Goal: Task Accomplishment & Management: Complete application form

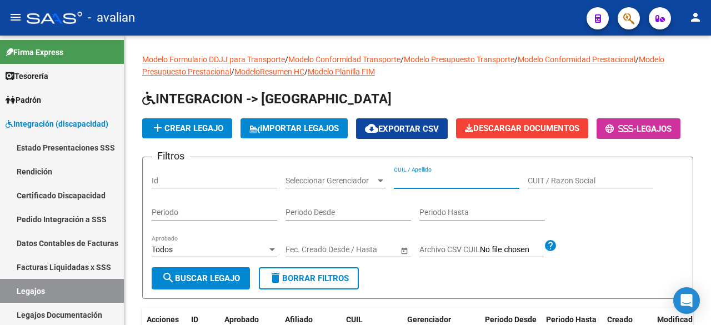
scroll to position [97, 0]
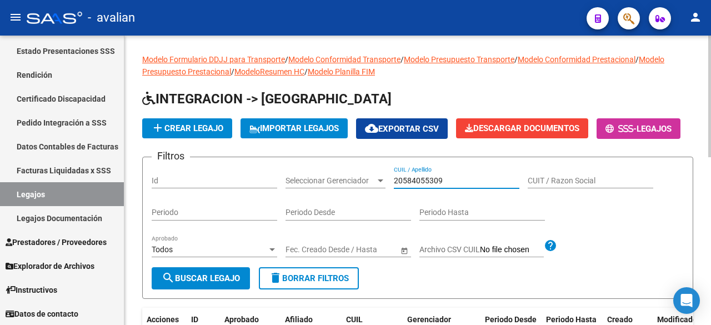
type input "20584055309"
click at [194, 289] on button "search Buscar Legajo" at bounding box center [201, 278] width 98 height 22
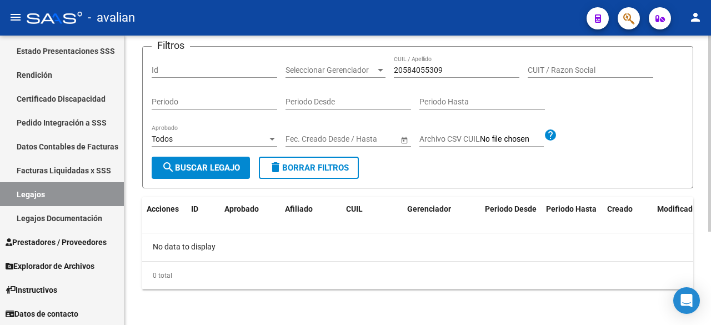
scroll to position [0, 0]
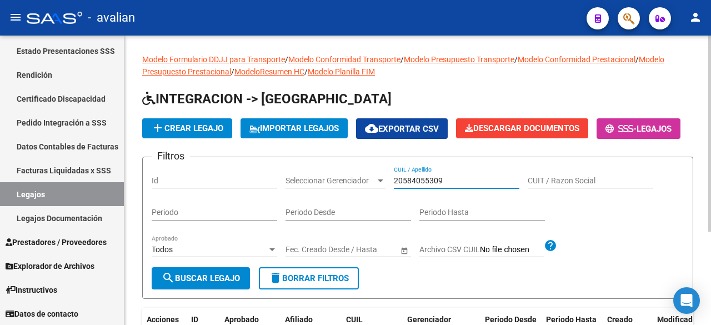
drag, startPoint x: 441, startPoint y: 209, endPoint x: 392, endPoint y: 208, distance: 48.3
click at [388, 207] on div "Filtros Id Seleccionar Gerenciador Seleccionar Gerenciador 20584055309 CUIL / A…" at bounding box center [418, 216] width 532 height 101
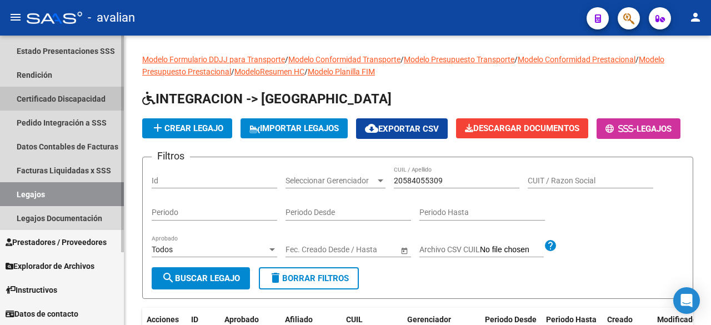
click at [39, 96] on link "Certificado Discapacidad" at bounding box center [62, 99] width 124 height 24
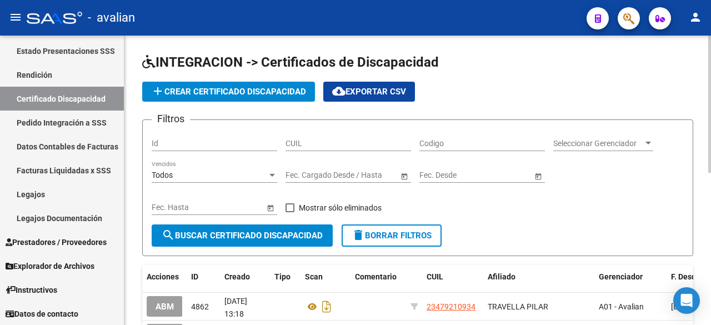
click at [329, 145] on input "CUIL" at bounding box center [347, 143] width 125 height 9
paste input "20-58405530-9"
type input "20-58405530-9"
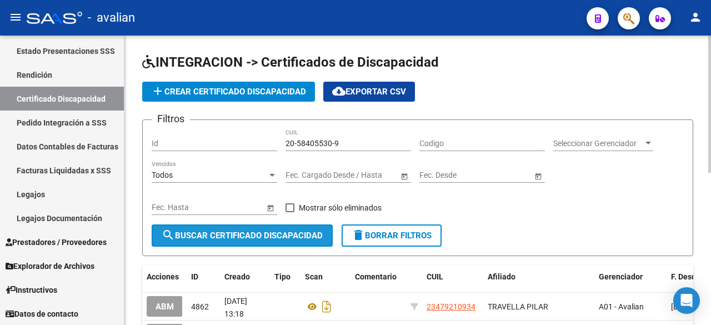
click at [243, 239] on span "search Buscar Certificado Discapacidad" at bounding box center [242, 235] width 161 height 10
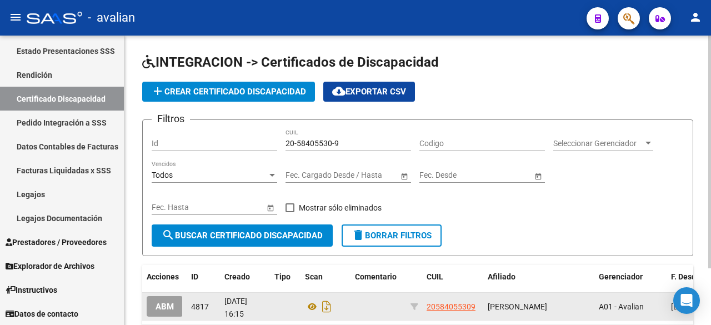
click at [169, 303] on span "ABM" at bounding box center [164, 306] width 18 height 10
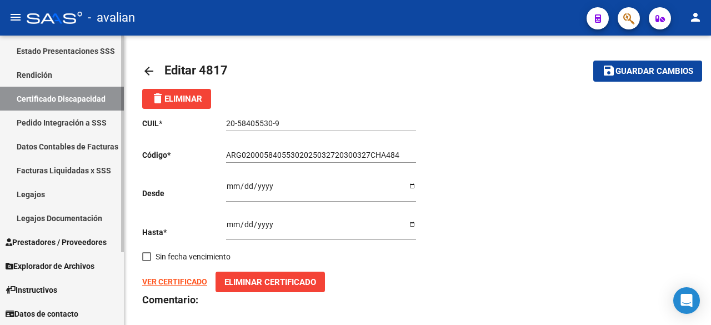
click at [47, 99] on link "Certificado Discapacidad" at bounding box center [62, 99] width 124 height 24
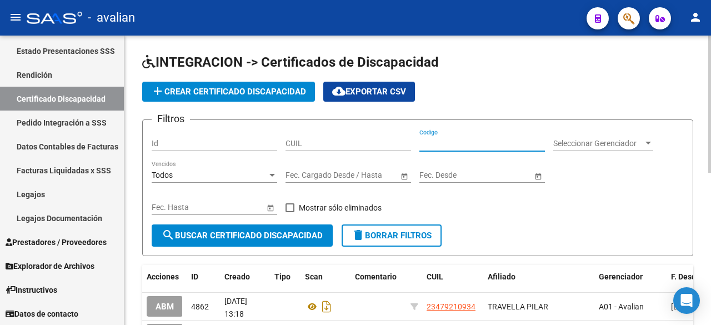
paste input "ARG-02-00058405530-20250327-20300327-CHA-484"
type input "ARG-02-00058405530-20250327-20300327-CHA-484"
click at [294, 206] on span at bounding box center [289, 207] width 9 height 9
click at [290, 212] on input "Mostrar sólo eliminados" at bounding box center [289, 212] width 1 height 1
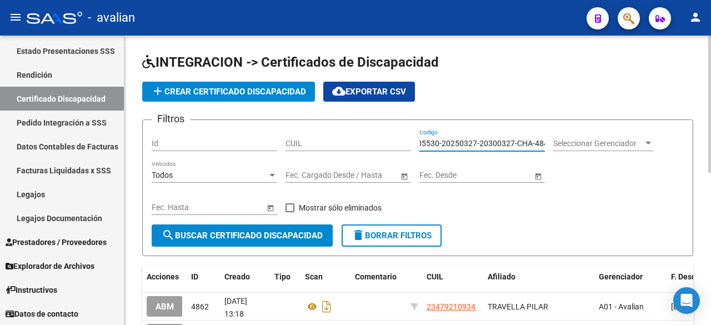
scroll to position [0, 0]
click at [288, 231] on span "search Buscar Certificado Discapacidad" at bounding box center [242, 235] width 161 height 10
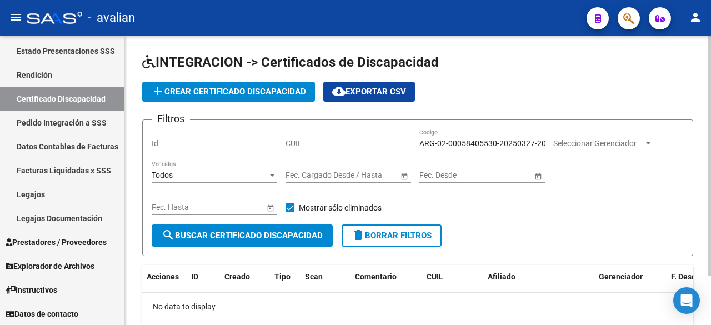
click at [293, 209] on span at bounding box center [289, 207] width 9 height 9
click at [290, 212] on input "Mostrar sólo eliminados" at bounding box center [289, 212] width 1 height 1
checkbox input "false"
click at [289, 238] on span "search Buscar Certificado Discapacidad" at bounding box center [242, 235] width 161 height 10
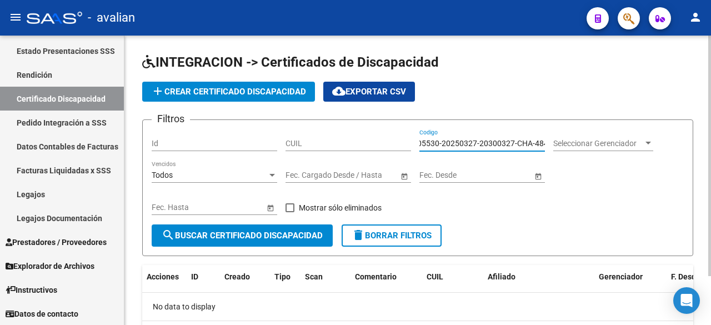
drag, startPoint x: 419, startPoint y: 139, endPoint x: 590, endPoint y: 149, distance: 170.8
click at [590, 149] on div "Filtros Id CUIL ARG-02-00058405530-20250327-20300327-CHA-484 Codigo Seleccionar…" at bounding box center [418, 176] width 532 height 95
click at [331, 147] on input "CUIL" at bounding box center [347, 143] width 125 height 9
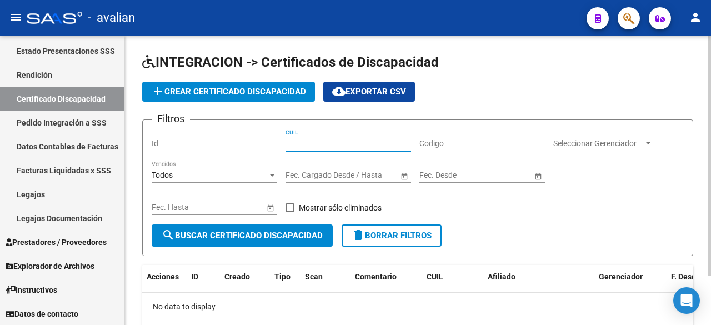
paste input "20-58405530-9"
type input "20-58405530-9"
click at [291, 209] on span at bounding box center [289, 207] width 9 height 9
click at [290, 212] on input "Mostrar sólo eliminados" at bounding box center [289, 212] width 1 height 1
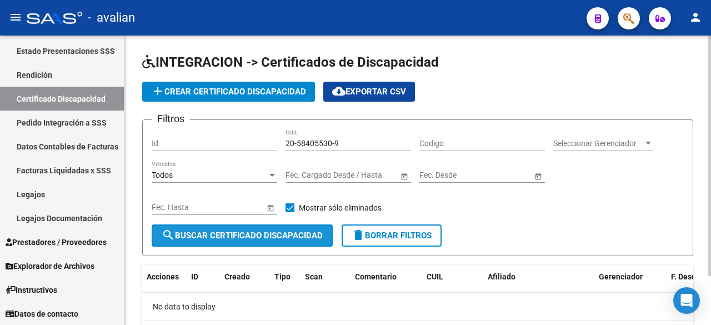
click at [276, 228] on button "search Buscar Certificado Discapacidad" at bounding box center [242, 235] width 181 height 22
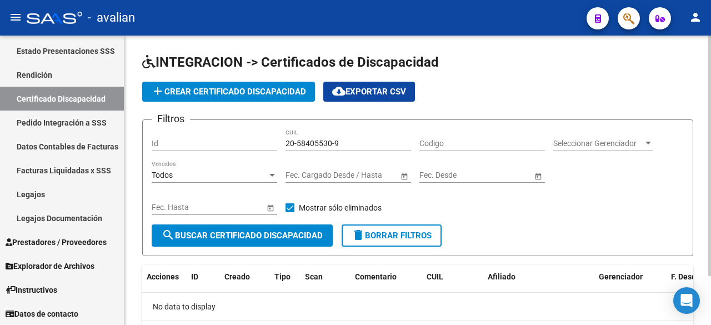
click at [292, 209] on span at bounding box center [289, 207] width 9 height 9
click at [290, 212] on input "Mostrar sólo eliminados" at bounding box center [289, 212] width 1 height 1
checkbox input "false"
click at [286, 225] on button "search Buscar Certificado Discapacidad" at bounding box center [242, 235] width 181 height 22
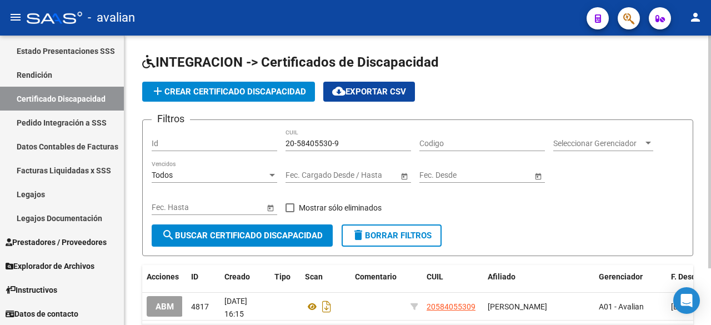
scroll to position [56, 0]
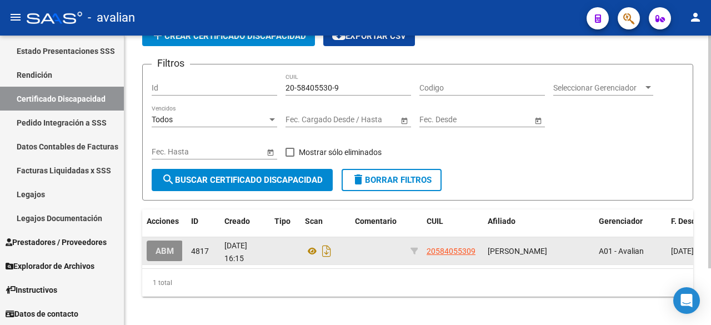
click at [170, 248] on span "ABM" at bounding box center [164, 251] width 18 height 10
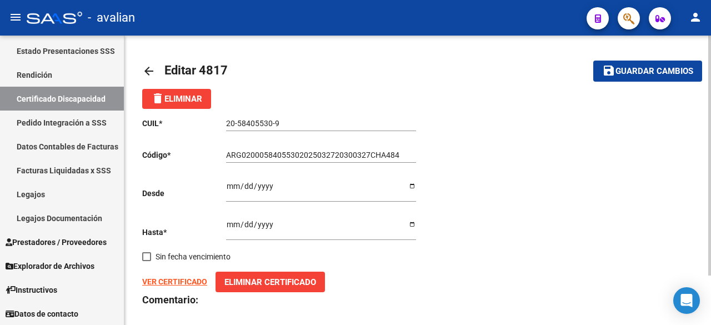
scroll to position [59, 0]
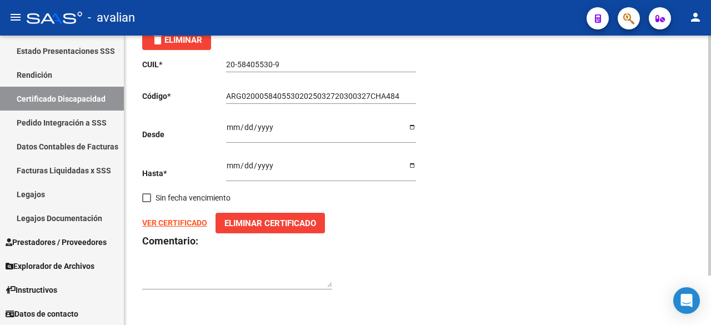
click at [156, 219] on strong "VER CERTIFICADO" at bounding box center [174, 222] width 65 height 9
drag, startPoint x: 282, startPoint y: 65, endPoint x: 221, endPoint y: 61, distance: 61.2
click at [221, 61] on app-form-text-field "CUIL * 20-58405530-9 Ingresar el CUIL" at bounding box center [279, 64] width 274 height 9
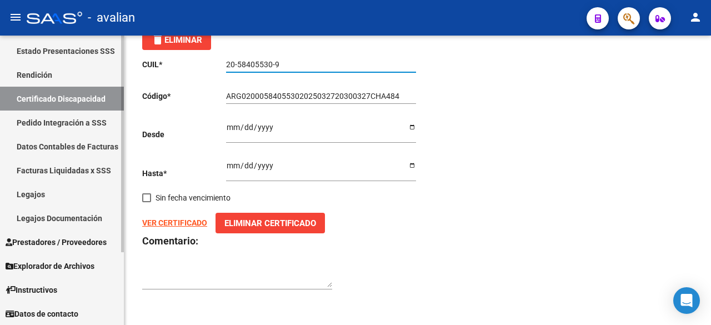
click at [44, 193] on link "Legajos" at bounding box center [62, 194] width 124 height 24
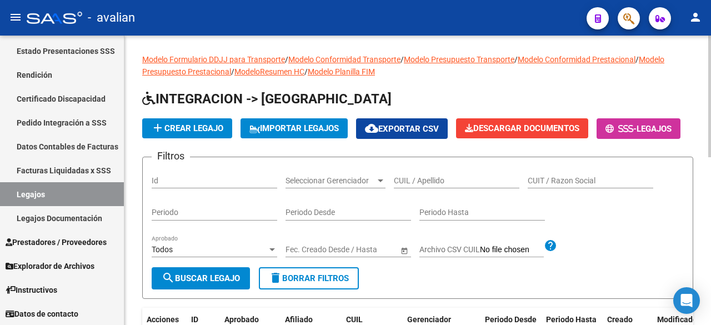
click at [411, 198] on div "CUIL / Apellido" at bounding box center [456, 182] width 125 height 32
click at [411, 185] on input "CUIL / Apellido" at bounding box center [456, 180] width 125 height 9
paste input "20-58405530-9"
click at [406, 185] on input "20-58405530-9" at bounding box center [456, 180] width 125 height 9
click at [440, 185] on input "2058405530-9" at bounding box center [456, 180] width 125 height 9
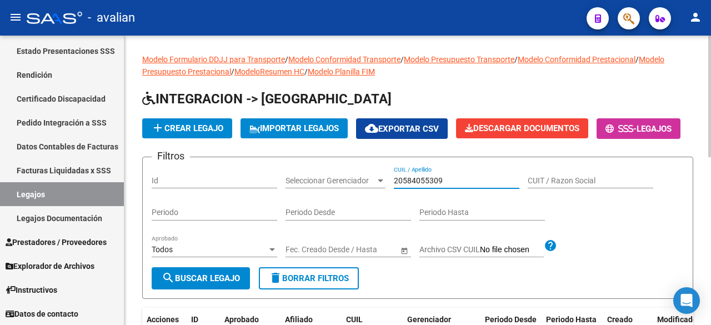
type input "20584055309"
click at [195, 125] on span "add Crear Legajo" at bounding box center [187, 128] width 72 height 10
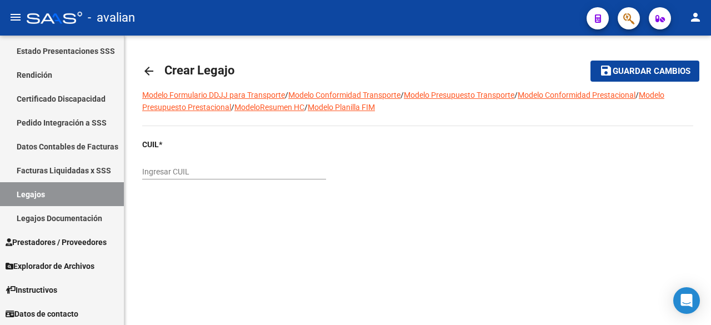
click at [199, 163] on div "Ingresar CUIL" at bounding box center [234, 168] width 184 height 22
click at [200, 169] on input "Ingresar CUIL" at bounding box center [234, 171] width 184 height 9
paste input "20-58405530-9"
type input "20-58405530-9"
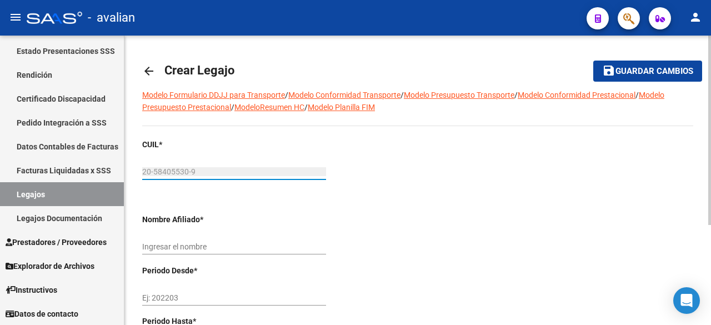
scroll to position [152, 0]
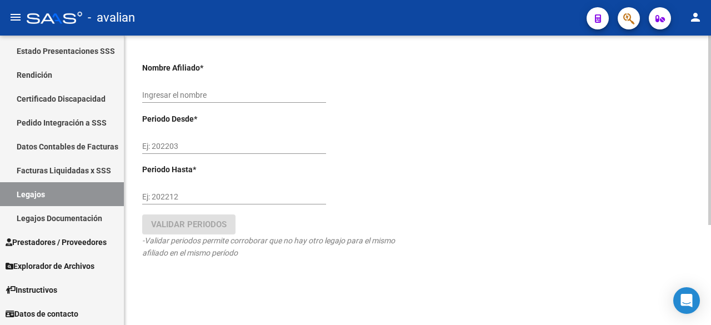
type input "[PERSON_NAME]"
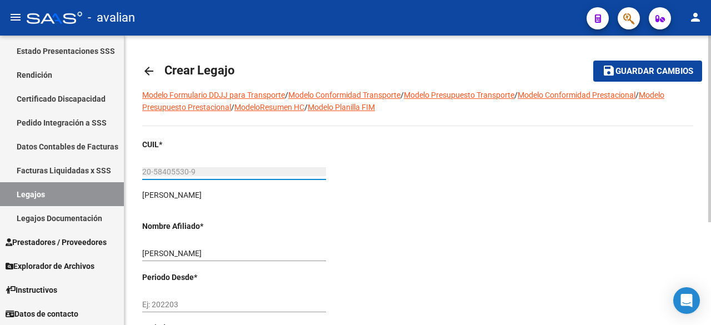
scroll to position [158, 0]
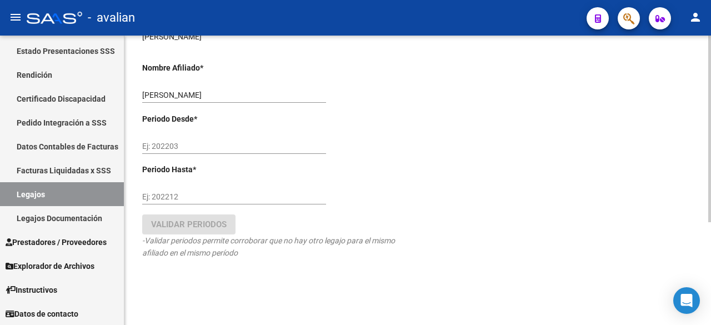
type input "20-58405530-9"
click at [183, 150] on input "Ej: 202203" at bounding box center [234, 146] width 184 height 9
type input "202508"
click at [179, 196] on input "Ej: 202212" at bounding box center [234, 196] width 184 height 9
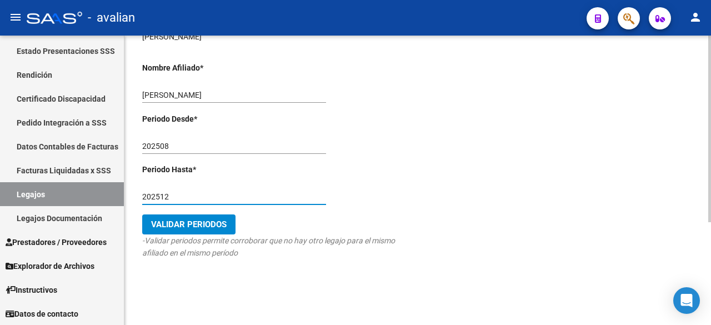
type input "202512"
click at [198, 225] on span "Validar Periodos" at bounding box center [188, 224] width 75 height 10
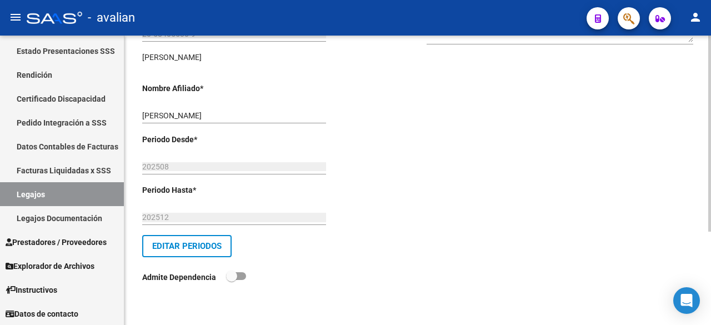
scroll to position [0, 0]
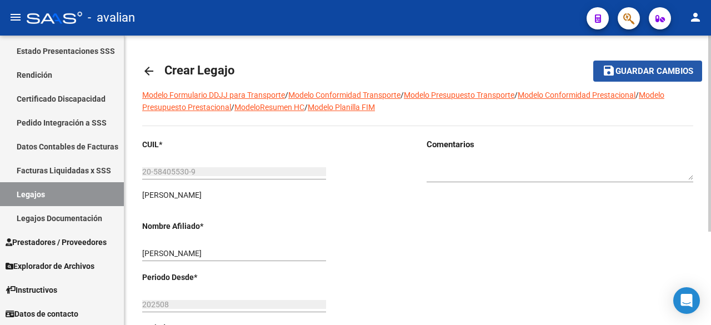
click at [660, 72] on span "Guardar cambios" at bounding box center [654, 72] width 78 height 10
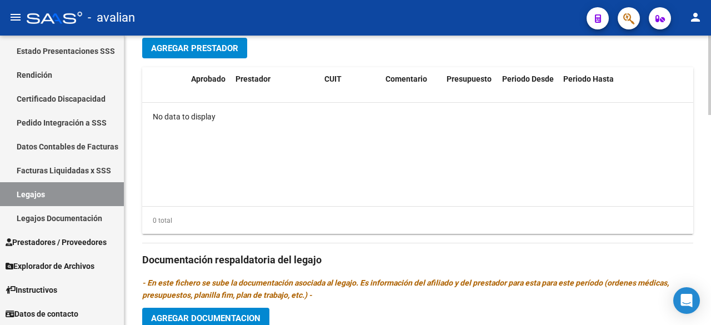
scroll to position [444, 0]
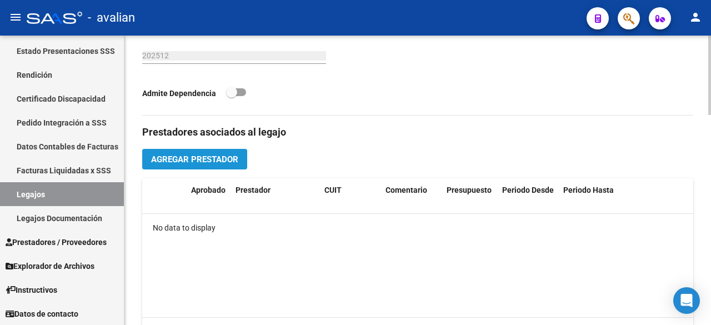
click at [241, 164] on button "Agregar Prestador" at bounding box center [194, 159] width 105 height 21
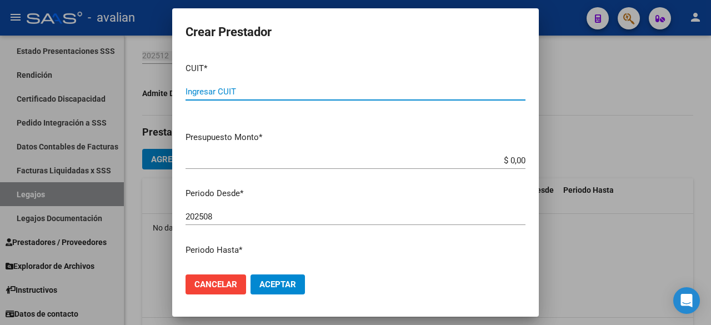
click at [253, 88] on input "Ingresar CUIT" at bounding box center [355, 92] width 340 height 10
paste input "30-70992108-4"
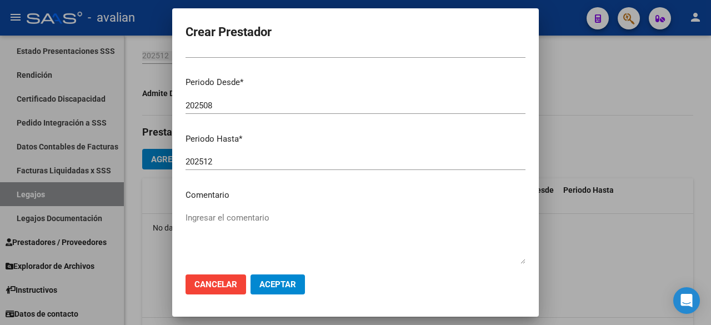
type input "30-70992108-4"
click at [254, 222] on textarea "Ingresar el comentario" at bounding box center [355, 238] width 340 height 52
paste textarea "Agosto a diciembre: - CET Jornada Simple Cat. "A" - IAD SRL - Valor resol. vige…"
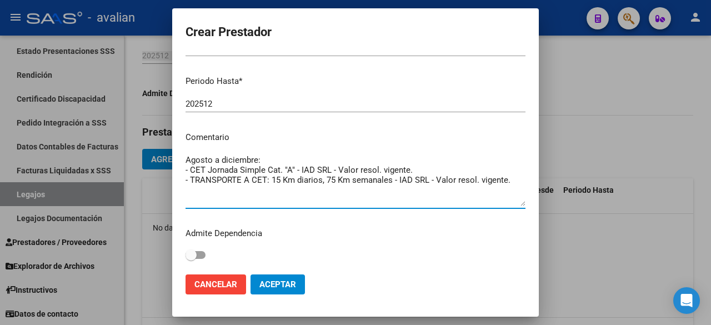
scroll to position [2, 0]
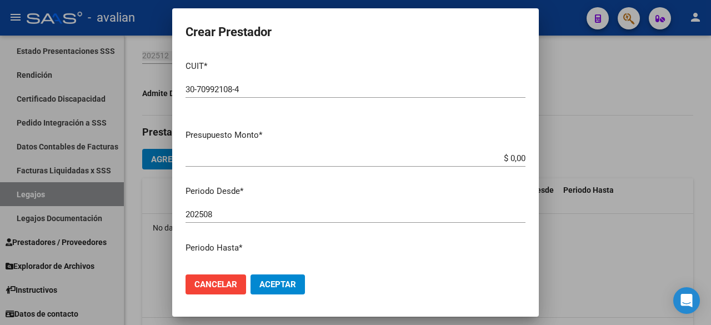
type textarea "Agosto a diciembre: - CET Jornada Simple Cat. "A" - IAD SRL - Valor resol. vige…"
click at [516, 155] on app-form-text-field "Presupuesto Monto * $ 0,00 Ingresar el monto" at bounding box center [359, 146] width 349 height 34
click at [514, 155] on input "$ 0,00" at bounding box center [355, 158] width 340 height 10
paste input "475.830,36"
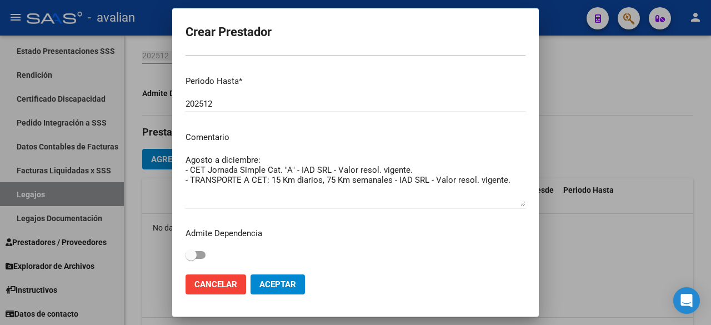
type input "$ 475.830,36"
click at [291, 288] on span "Aceptar" at bounding box center [277, 284] width 37 height 10
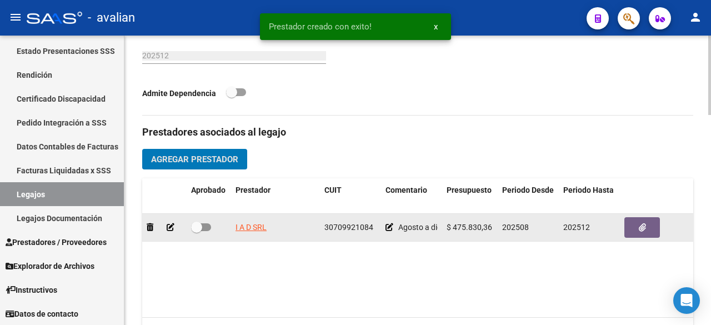
click at [205, 225] on span at bounding box center [201, 227] width 20 height 8
click at [197, 231] on input "checkbox" at bounding box center [196, 231] width 1 height 1
checkbox input "true"
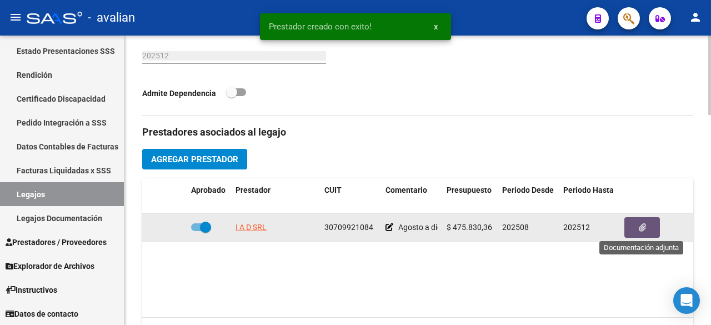
click at [641, 225] on icon "button" at bounding box center [641, 227] width 7 height 8
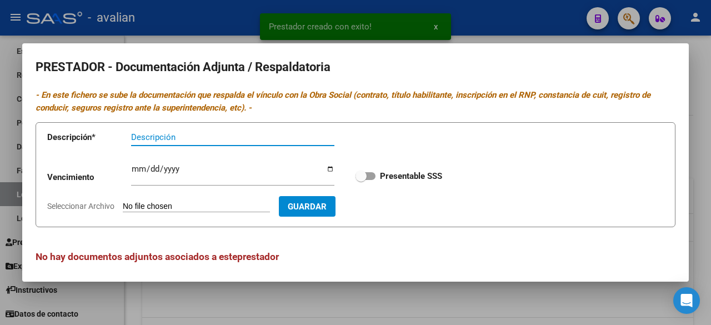
scroll to position [4, 0]
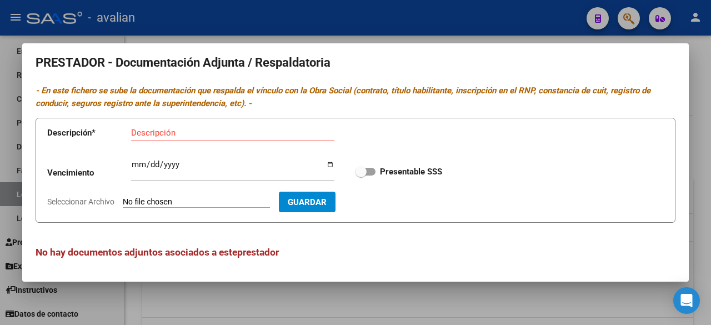
click at [377, 25] on div at bounding box center [355, 162] width 711 height 325
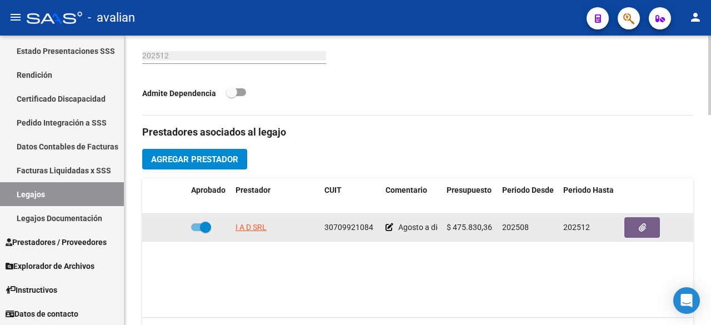
drag, startPoint x: 268, startPoint y: 225, endPoint x: 234, endPoint y: 225, distance: 33.3
click at [234, 225] on datatable-body-cell "I A D SRL" at bounding box center [275, 227] width 89 height 27
copy span "I A D SRL"
click at [650, 233] on button "button" at bounding box center [642, 227] width 36 height 21
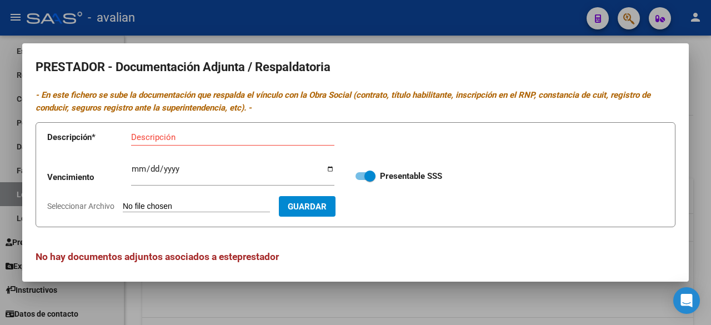
click at [221, 207] on input "Seleccionar Archivo" at bounding box center [196, 207] width 147 height 11
type input "C:\fakepath\CBU Cta. Cte. BBVA IAD SRL.pdf"
click at [230, 135] on input "Descripción" at bounding box center [232, 137] width 203 height 10
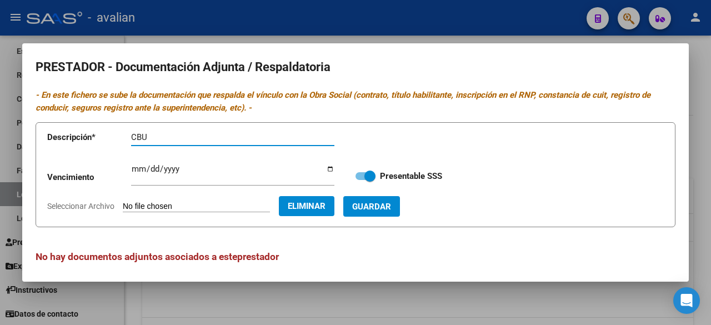
paste input "I A D SRL"
type input "CBU I A D SRL"
click at [384, 216] on form "Descripción * CBU I A D SRL Descripción Vencimiento Ingresar vencimiento Presen…" at bounding box center [356, 174] width 640 height 105
click at [386, 209] on span "Guardar" at bounding box center [371, 207] width 39 height 10
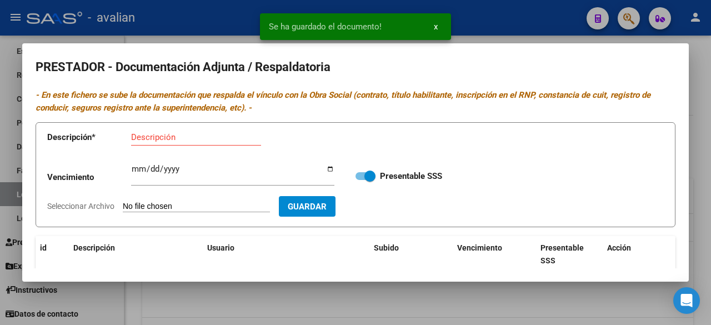
click at [206, 199] on form "Descripción * Descripción Vencimiento Ingresar vencimiento Presentable SSS Sele…" at bounding box center [356, 174] width 640 height 105
click at [213, 206] on input "Seleccionar Archivo" at bounding box center [196, 207] width 147 height 11
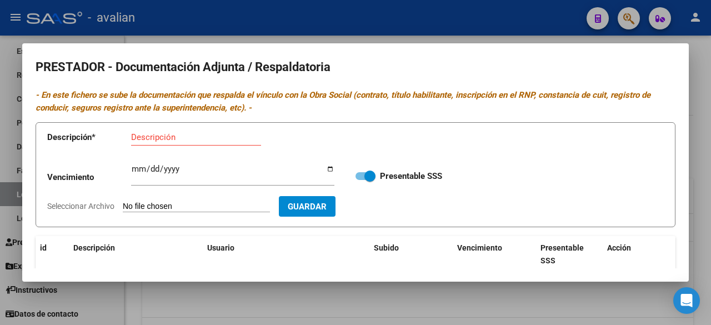
type input "C:\fakepath\AFIP - Administración Federal de Ingresos Públicos (4).pdf"
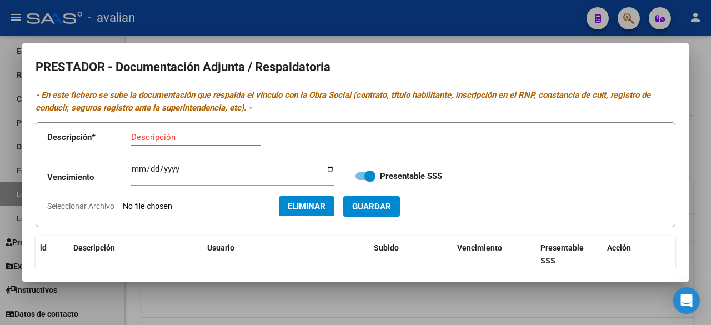
click at [221, 137] on input "Descripción" at bounding box center [196, 137] width 130 height 10
paste input "I A D SRL"
type input "AFIP I A D SRL"
click at [400, 214] on button "Guardar" at bounding box center [371, 206] width 57 height 21
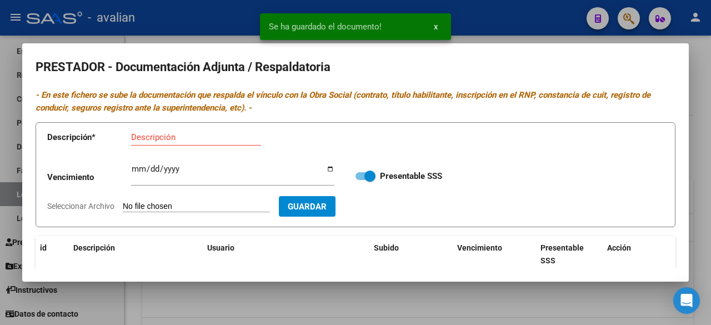
click at [190, 205] on input "Seleccionar Archivo" at bounding box center [196, 207] width 147 height 11
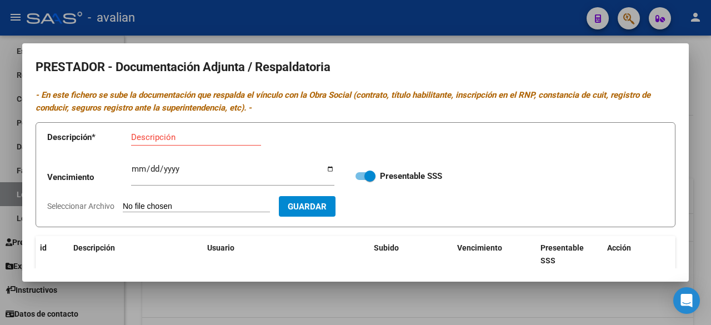
type input "C:\fakepath\Categorizacion Resolucion 0514-21.pdf"
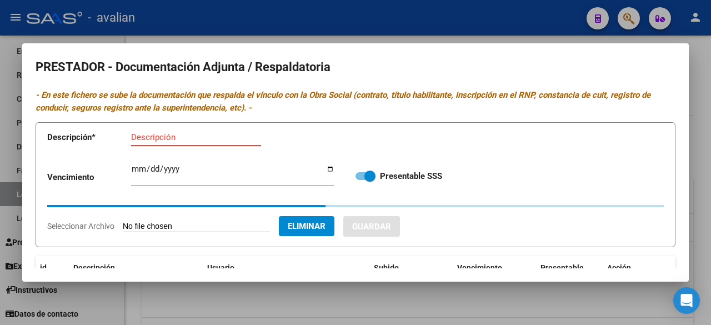
click at [204, 140] on input "Descripción" at bounding box center [196, 137] width 130 height 10
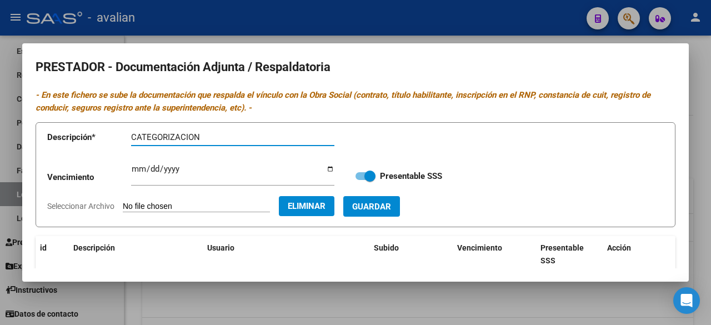
paste input "I A D SRL"
type input "CATEGORIZACION I A D SRL"
click at [391, 202] on span "Guardar" at bounding box center [371, 207] width 39 height 10
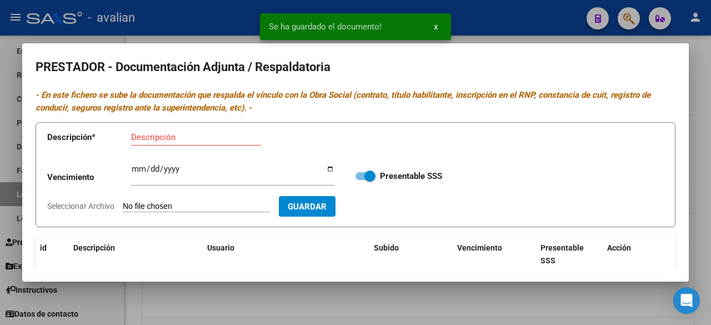
click at [199, 209] on input "Seleccionar Archivo" at bounding box center [196, 207] width 147 height 11
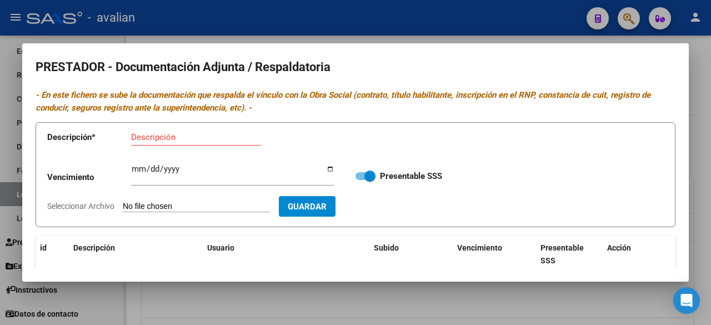
type input "C:\fakepath\SEGURO INTEGRAL 2024_2025 AV. [PERSON_NAME] 3050 RCIA-1.pdf"
click at [199, 134] on input "Descripción" at bounding box center [196, 137] width 130 height 10
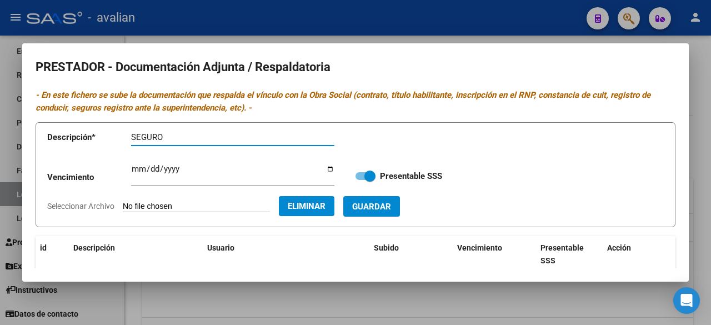
paste input "I A D SRL"
type input "SEGURO I A D SRL"
click at [399, 198] on button "Guardar" at bounding box center [371, 206] width 57 height 21
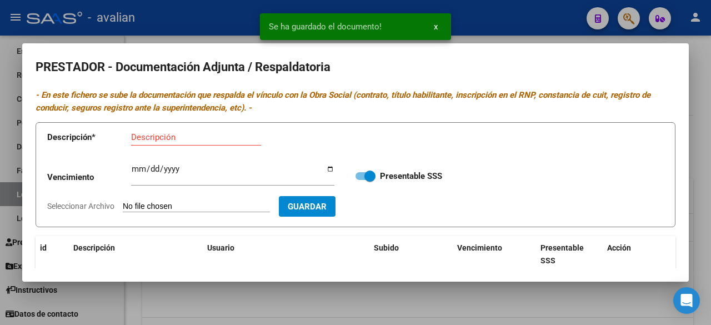
scroll to position [111, 0]
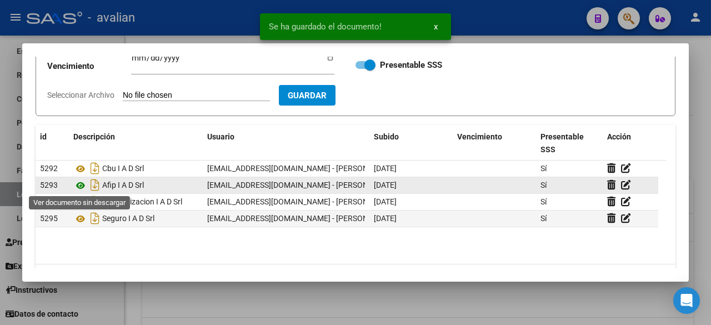
click at [78, 184] on icon at bounding box center [80, 185] width 14 height 13
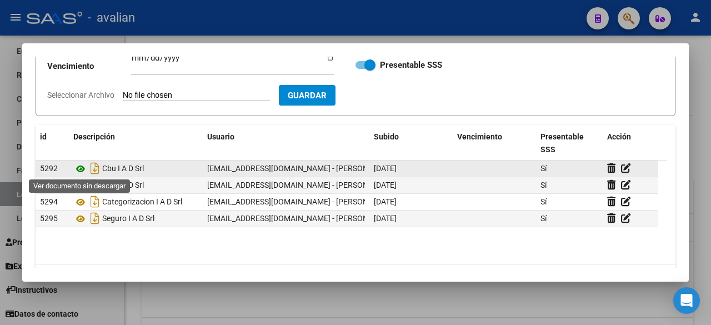
click at [83, 168] on icon at bounding box center [80, 168] width 14 height 13
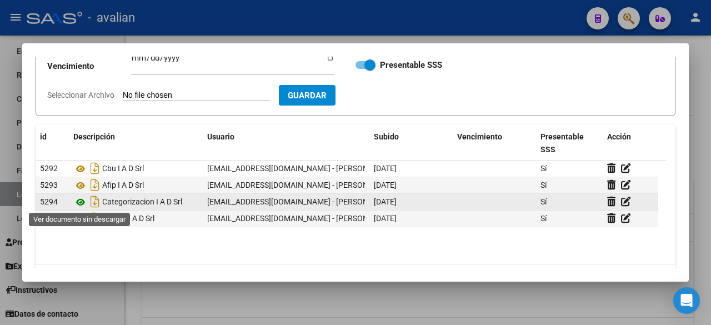
click at [82, 204] on icon at bounding box center [80, 201] width 14 height 13
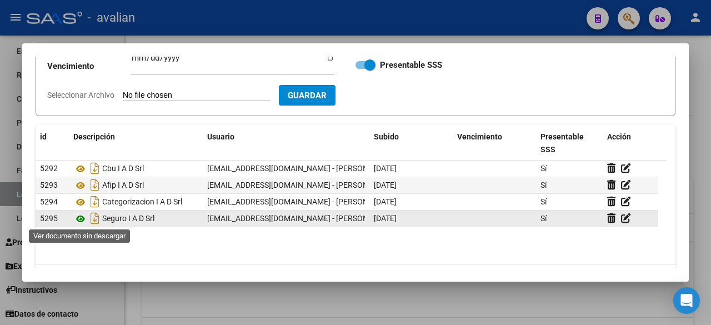
click at [79, 215] on icon at bounding box center [80, 218] width 14 height 13
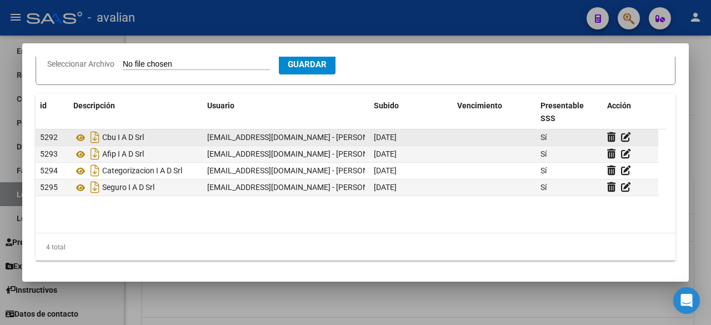
scroll to position [0, 0]
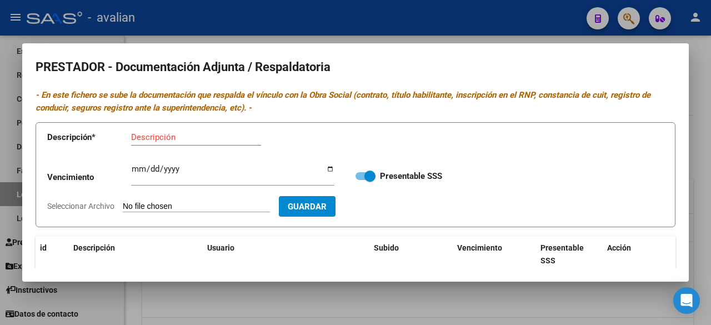
click at [464, 24] on div at bounding box center [355, 162] width 711 height 325
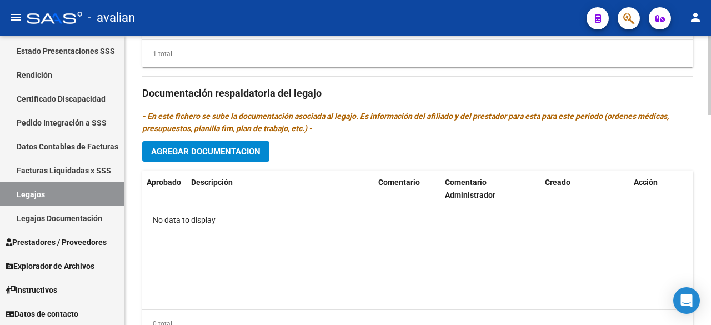
scroll to position [767, 0]
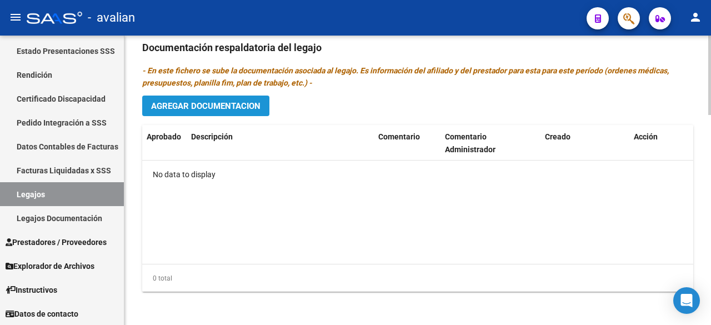
click at [188, 104] on span "Agregar Documentacion" at bounding box center [205, 106] width 109 height 10
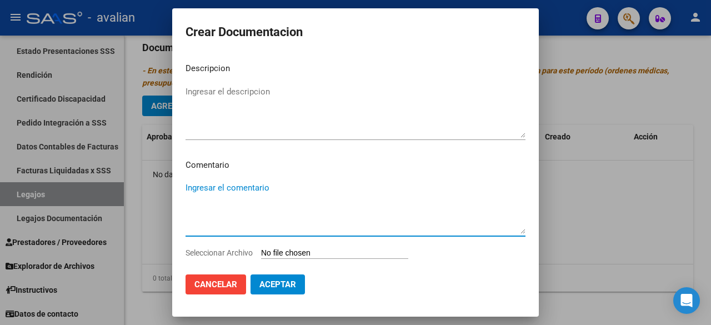
click at [223, 194] on textarea "Ingresar el comentario" at bounding box center [355, 208] width 340 height 52
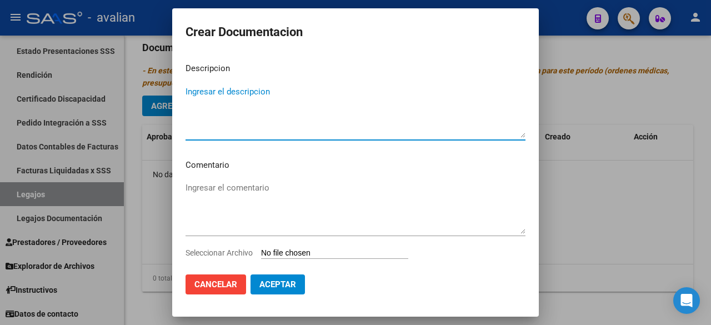
click at [218, 91] on textarea "Ingresar el descripcion" at bounding box center [355, 111] width 340 height 52
type textarea "CET"
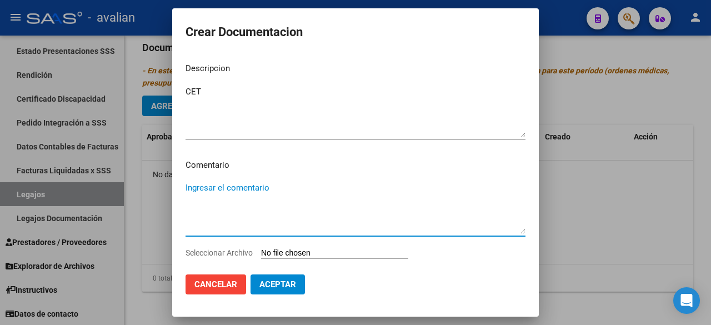
paste textarea "Agosto a diciembre: - CET Jornada Simple Cat. "A" - IAD SRL - Valor resol. vige…"
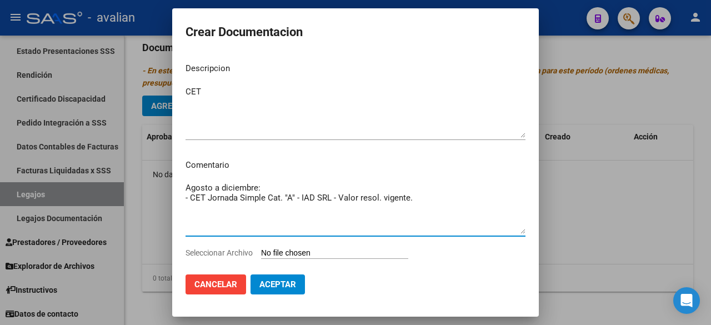
type textarea "Agosto a diciembre: - CET Jornada Simple Cat. "A" - IAD SRL - Valor resol. vige…"
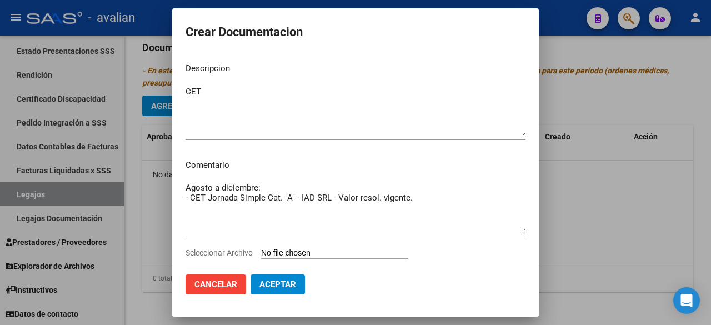
click at [326, 250] on input "Seleccionar Archivo" at bounding box center [334, 253] width 147 height 11
type input "C:\fakepath\CET IAD SRL 2025.pdf"
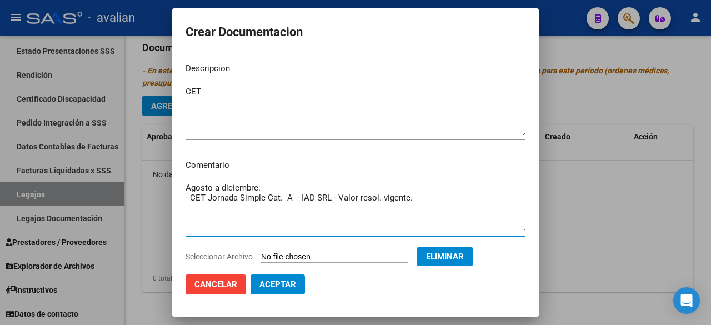
drag, startPoint x: 413, startPoint y: 202, endPoint x: 184, endPoint y: 194, distance: 228.8
click at [184, 194] on mat-dialog-content "Descripcion CET Ingresar el descripcion Comentario Agosto a diciembre: - CET Jo…" at bounding box center [355, 159] width 366 height 211
click at [289, 279] on span "Aceptar" at bounding box center [277, 284] width 37 height 10
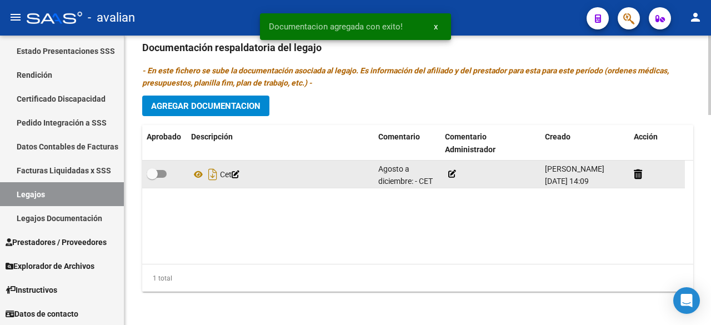
click at [450, 172] on icon at bounding box center [452, 174] width 8 height 8
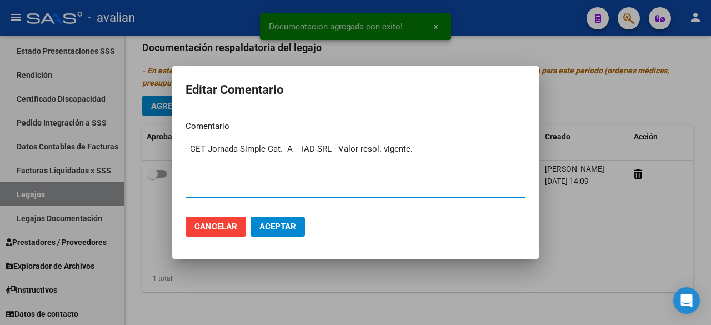
type textarea "- CET Jornada Simple Cat. "A" - IAD SRL - Valor resol. vigente."
click at [283, 231] on button "Aceptar" at bounding box center [277, 227] width 54 height 20
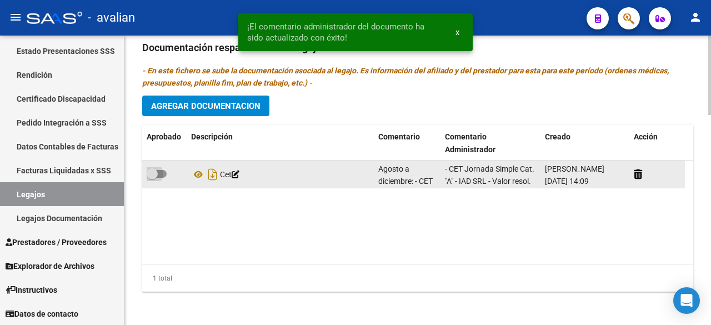
click at [164, 172] on span at bounding box center [157, 174] width 20 height 8
click at [152, 178] on input "checkbox" at bounding box center [152, 178] width 1 height 1
checkbox input "true"
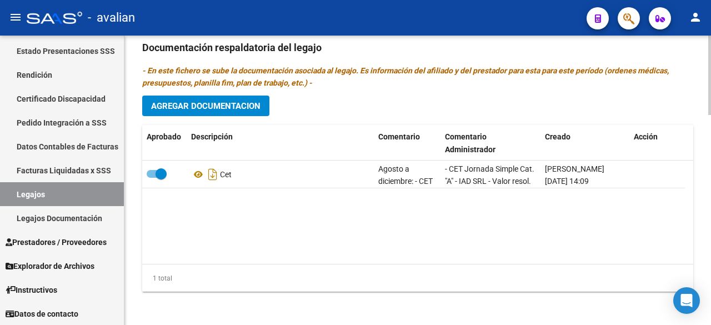
click at [194, 107] on span "Agregar Documentacion" at bounding box center [205, 106] width 109 height 10
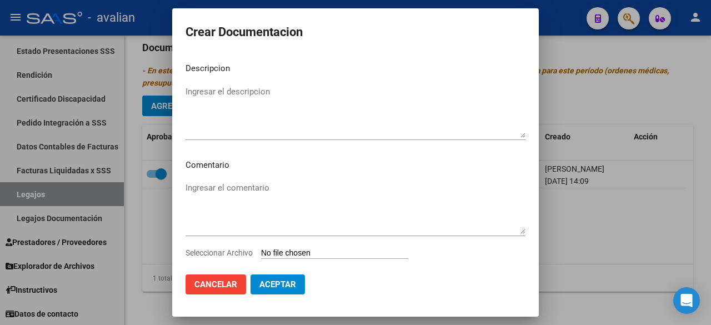
click at [299, 250] on input "Seleccionar Archivo" at bounding box center [334, 253] width 147 height 11
type input "C:\fakepath\HC Y PM.pdf"
click at [230, 91] on textarea "Ingresar el descripcion" at bounding box center [355, 111] width 340 height 52
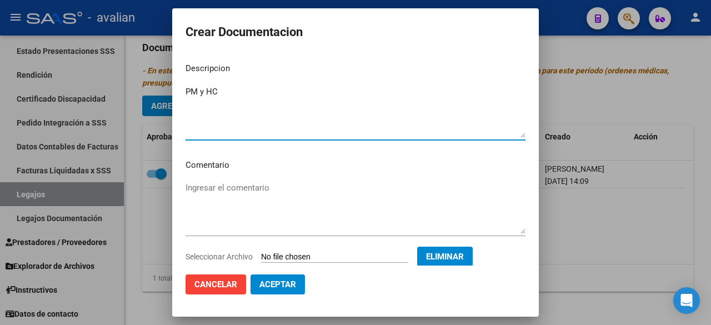
type textarea "PM y HC"
click at [293, 283] on span "Aceptar" at bounding box center [277, 284] width 37 height 10
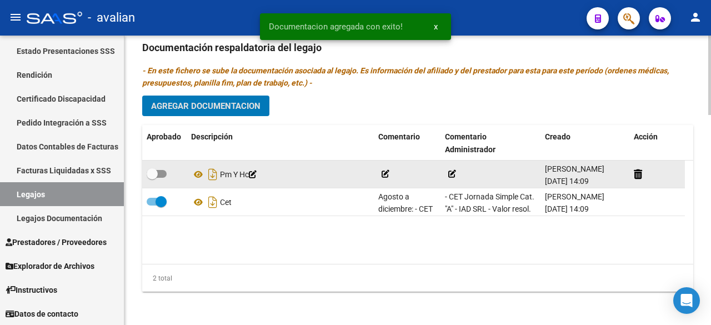
click at [164, 170] on span at bounding box center [157, 174] width 20 height 8
click at [152, 178] on input "checkbox" at bounding box center [152, 178] width 1 height 1
checkbox input "true"
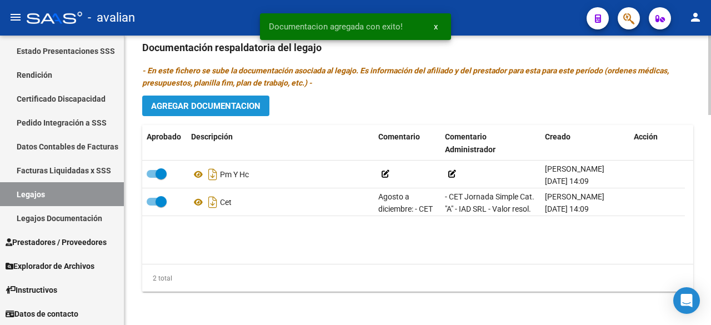
click at [223, 101] on span "Agregar Documentacion" at bounding box center [205, 106] width 109 height 10
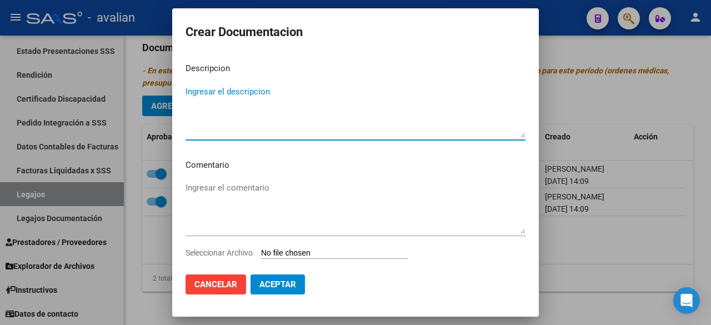
click at [292, 253] on input "Seleccionar Archivo" at bounding box center [334, 253] width 147 height 11
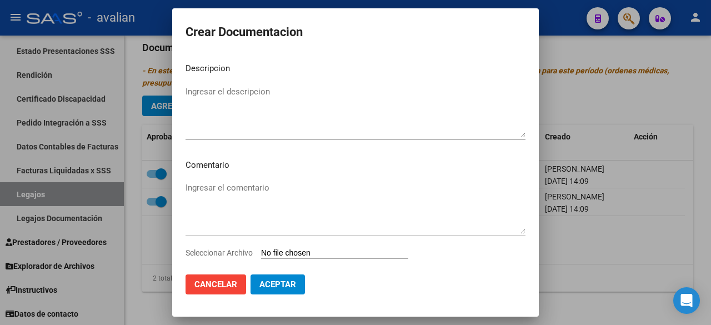
type input "C:\fakepath\DOCUMENTACIÓN PERSONAL_compressed.pdf"
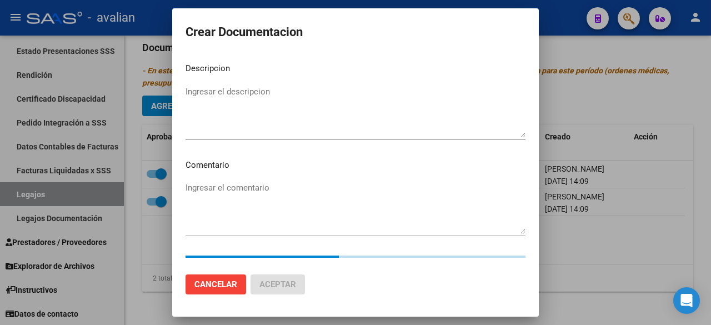
click at [265, 99] on textarea "Ingresar el descripcion" at bounding box center [355, 111] width 340 height 52
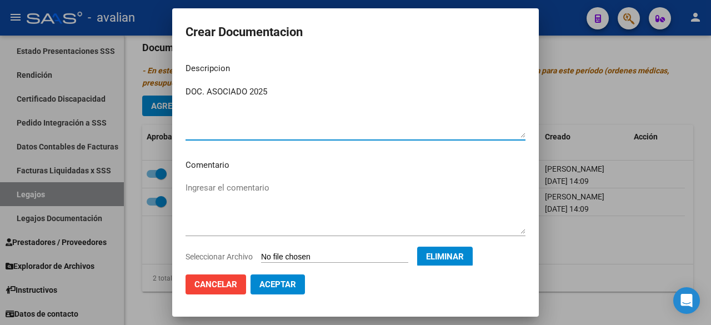
type textarea "DOC. ASOCIADO 2025"
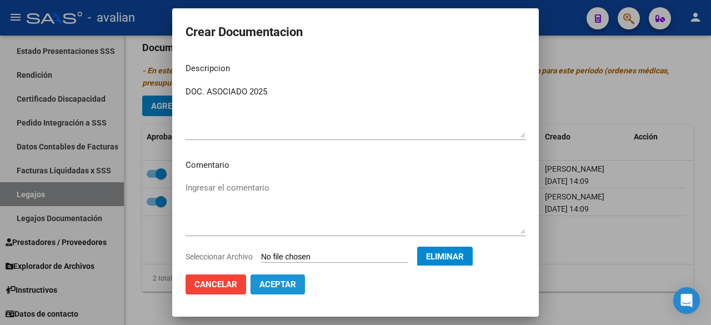
click at [273, 292] on button "Aceptar" at bounding box center [277, 284] width 54 height 20
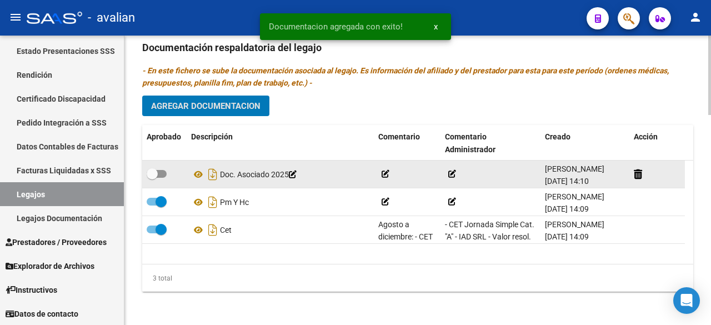
click at [161, 173] on span at bounding box center [157, 174] width 20 height 8
click at [152, 178] on input "checkbox" at bounding box center [152, 178] width 1 height 1
checkbox input "true"
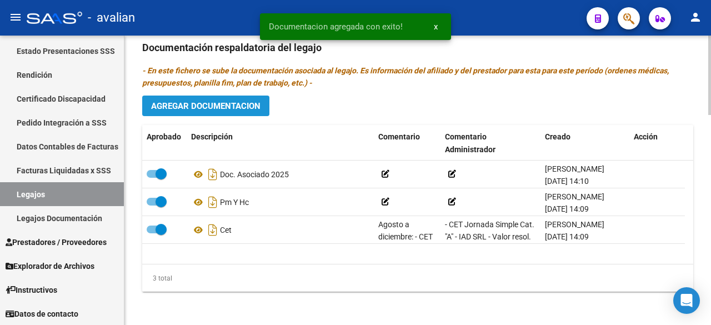
click at [232, 102] on span "Agregar Documentacion" at bounding box center [205, 106] width 109 height 10
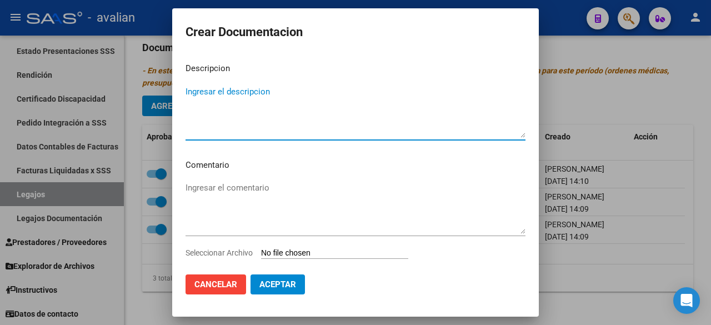
click at [263, 99] on textarea "Ingresar el descripcion" at bounding box center [355, 111] width 340 height 52
type textarea "TRANSPORTE"
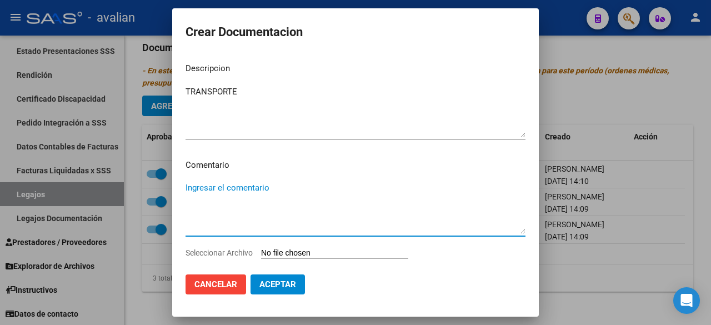
paste textarea "Agosto a diciembre: - CET Jornada Simple Cat. "A" - IAD SRL - Valor resol. vige…"
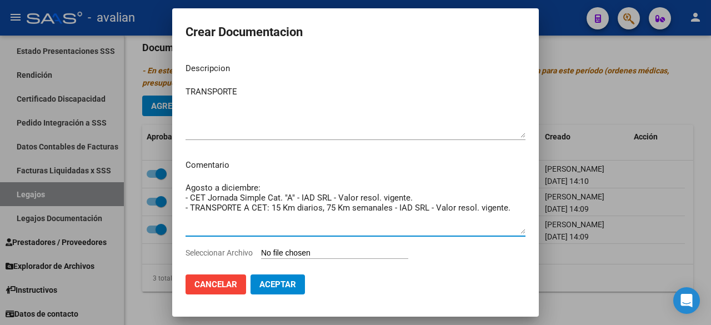
drag, startPoint x: 185, startPoint y: 206, endPoint x: 175, endPoint y: 190, distance: 18.5
click at [175, 190] on mat-dialog-content "Descripcion TRANSPORTE Ingresar el descripcion Comentario Agosto a diciembre: -…" at bounding box center [355, 159] width 366 height 211
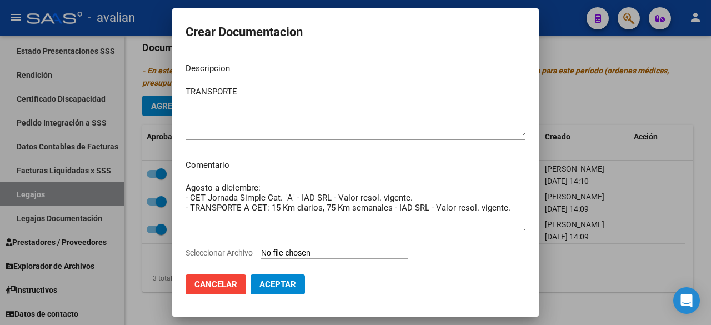
click at [180, 229] on mat-dialog-content "Descripcion TRANSPORTE Ingresar el descripcion Comentario Agosto a diciembre: -…" at bounding box center [355, 159] width 366 height 211
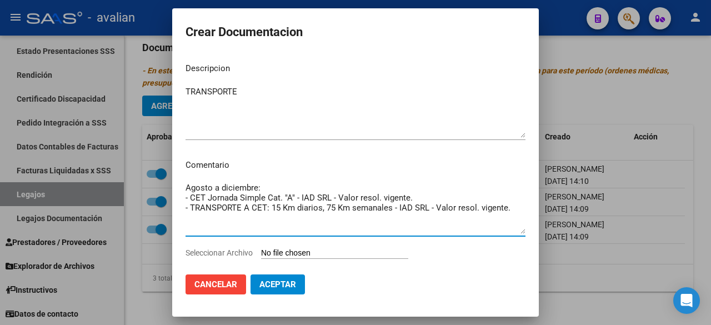
drag, startPoint x: 185, startPoint y: 209, endPoint x: 180, endPoint y: 200, distance: 10.9
click at [180, 200] on mat-dialog-content "Descripcion TRANSPORTE Ingresar el descripcion Comentario Agosto a diciembre: -…" at bounding box center [355, 159] width 366 height 211
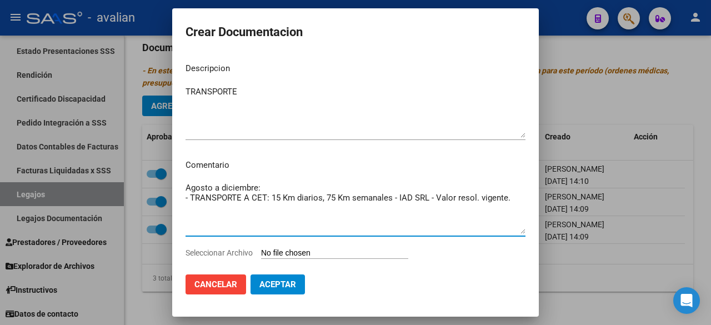
type textarea "Agosto a diciembre: - TRANSPORTE A CET: 15 Km diarios, 75 Km semanales - IAD SR…"
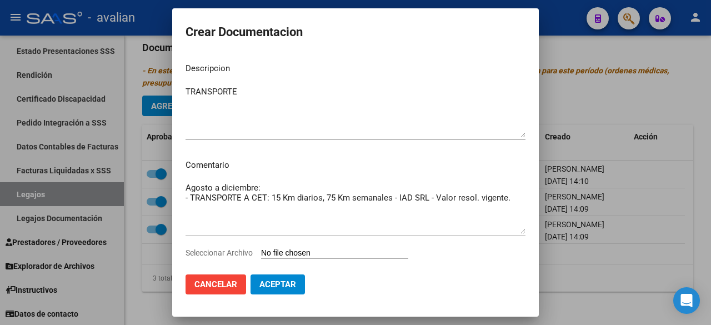
click at [333, 253] on input "Seleccionar Archivo" at bounding box center [334, 253] width 147 height 11
type input "C:\fakepath\TRANSPORTE_compressed.pdf"
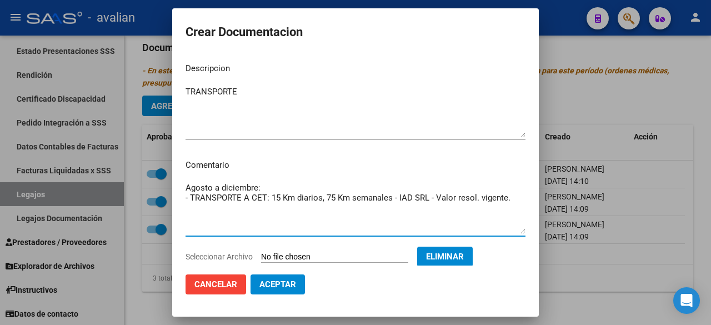
drag, startPoint x: 511, startPoint y: 200, endPoint x: 184, endPoint y: 205, distance: 327.0
click at [184, 205] on mat-dialog-content "Descripcion TRANSPORTE Ingresar el descripcion Comentario Agosto a diciembre: -…" at bounding box center [355, 159] width 366 height 211
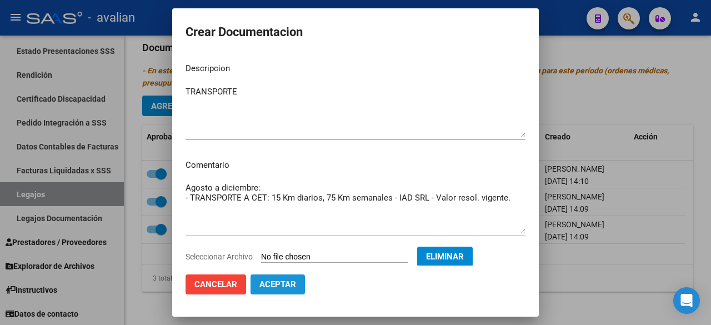
click at [292, 280] on span "Aceptar" at bounding box center [277, 284] width 37 height 10
checkbox input "false"
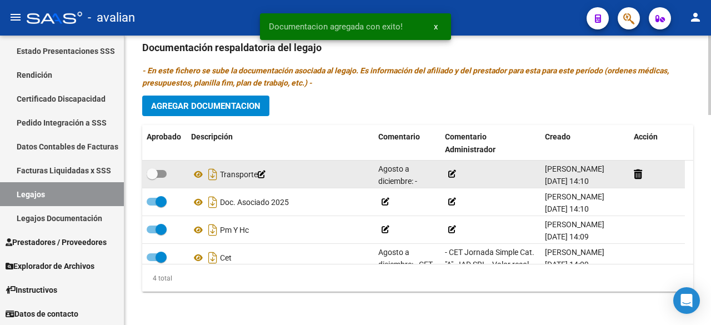
click at [452, 175] on icon at bounding box center [452, 174] width 8 height 8
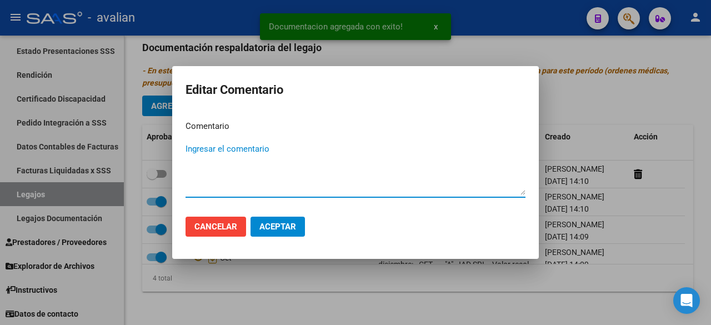
paste textarea "- TRANSPORTE A CET: 15 Km diarios, 75 Km semanales - IAD SRL - Valor resol. vig…"
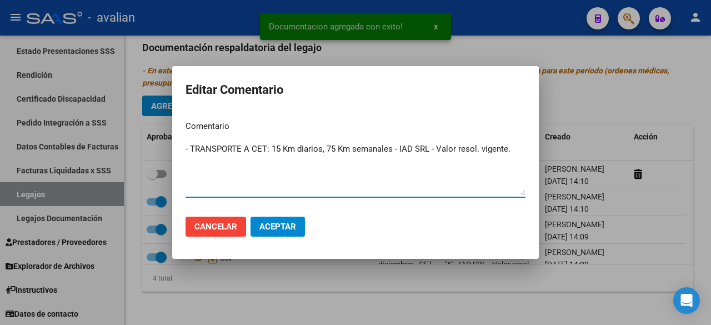
type textarea "- TRANSPORTE A CET: 15 Km diarios, 75 Km semanales - IAD SRL - Valor resol. vig…"
click at [275, 224] on span "Aceptar" at bounding box center [277, 227] width 37 height 10
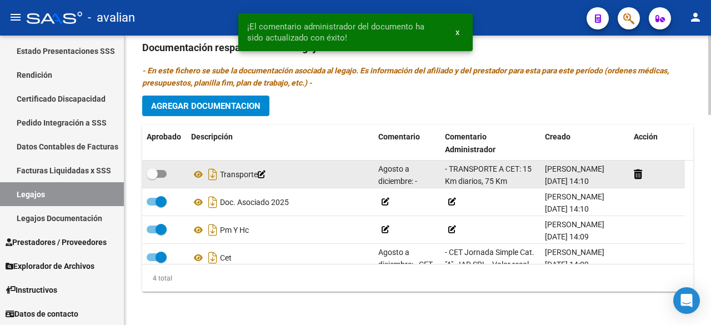
click at [162, 170] on span at bounding box center [157, 174] width 20 height 8
click at [152, 178] on input "checkbox" at bounding box center [152, 178] width 1 height 1
checkbox input "true"
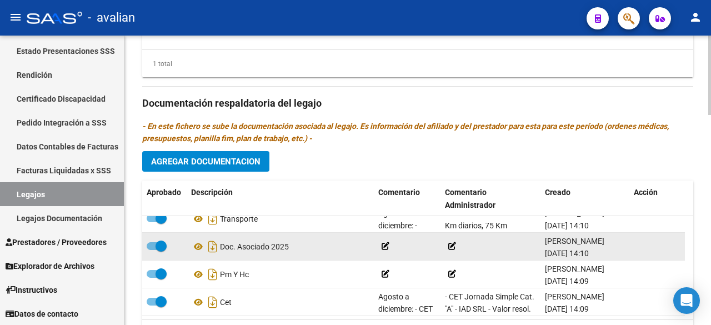
scroll to position [0, 0]
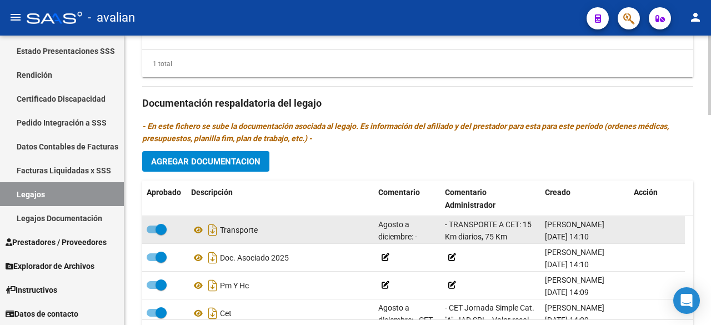
click at [412, 231] on span "Agosto a diciembre: - TRANSPORTE A CET: 15 Km diarios, 75 Km semanales - IAD SR…" at bounding box center [406, 268] width 56 height 97
click at [426, 232] on icon at bounding box center [430, 235] width 8 height 8
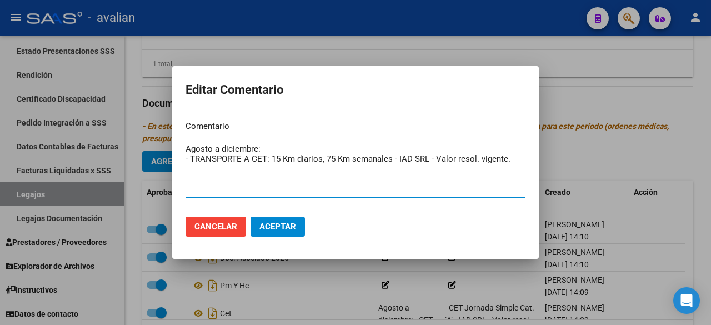
drag, startPoint x: 504, startPoint y: 162, endPoint x: 190, endPoint y: 185, distance: 314.5
click at [190, 185] on textarea "Agosto a diciembre: - TRANSPORTE A CET: 15 Km diarios, 75 Km semanales - IAD SR…" at bounding box center [355, 169] width 340 height 52
click at [352, 189] on textarea "Agosto a diciembre: - TRANSPORTE A CET: 15 Km diarios, 75 Km semanales - IAD SR…" at bounding box center [355, 169] width 340 height 52
click at [401, 158] on textarea "Agosto a diciembre: - TRANSPORTE A CET: 15 Km diarios, 75 Km semanales - IAD SR…" at bounding box center [355, 169] width 340 height 52
drag, startPoint x: 427, startPoint y: 160, endPoint x: 399, endPoint y: 159, distance: 28.9
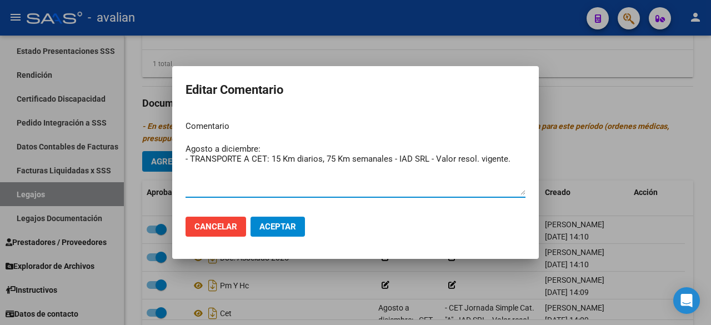
click at [399, 159] on textarea "Agosto a diciembre: - TRANSPORTE A CET: 15 Km diarios, 75 Km semanales - IAD SR…" at bounding box center [355, 169] width 340 height 52
drag, startPoint x: 503, startPoint y: 154, endPoint x: 149, endPoint y: 184, distance: 354.8
click at [149, 184] on div "Editar Comentario Comentario Agosto a diciembre: - TRANSPORTE A CET: 15 Km diar…" at bounding box center [355, 162] width 711 height 325
paste textarea "IAD SRL"
type textarea "Agosto a diciembre: (IAD SRL)"
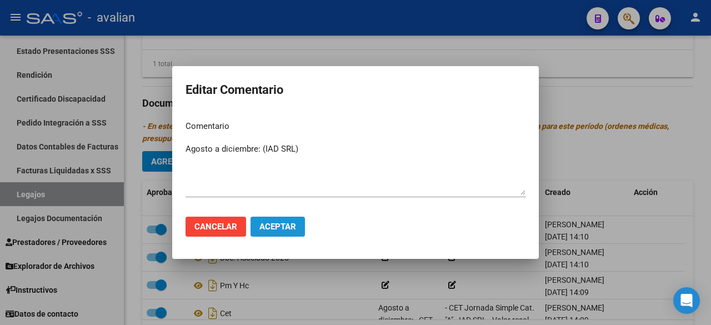
click at [289, 231] on button "Aceptar" at bounding box center [277, 227] width 54 height 20
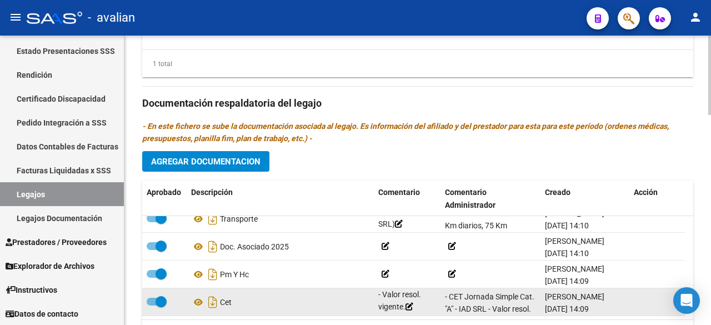
scroll to position [65, 0]
click at [405, 303] on icon at bounding box center [409, 307] width 8 height 8
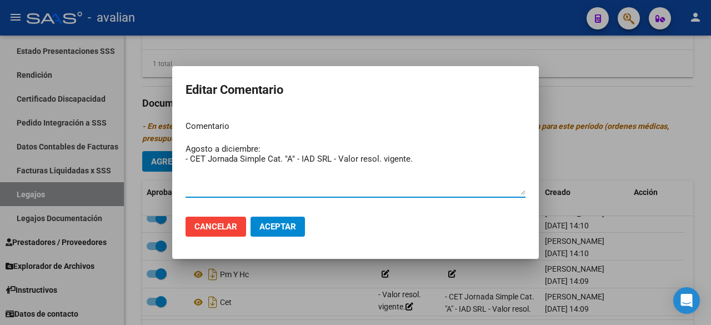
drag, startPoint x: 421, startPoint y: 165, endPoint x: 263, endPoint y: 151, distance: 158.3
click at [263, 151] on textarea "Agosto a diciembre: - CET Jornada Simple Cat. "A" - IAD SRL - Valor resol. vige…" at bounding box center [355, 169] width 340 height 52
type textarea "Agosto a diciembre: (IAD SRL)"
click at [289, 231] on button "Aceptar" at bounding box center [277, 227] width 54 height 20
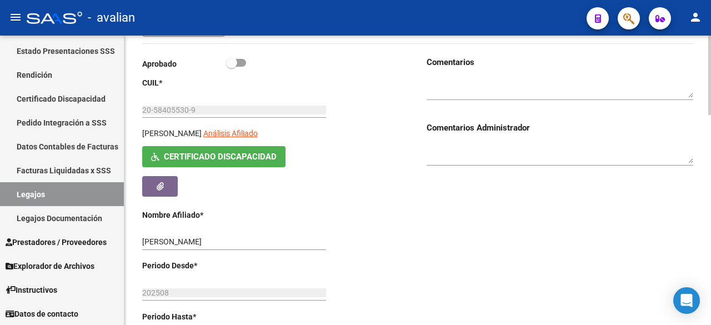
scroll to position [46, 0]
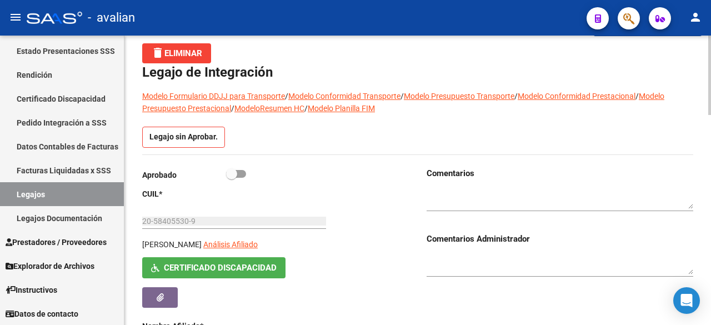
click at [246, 169] on div "Aprobado" at bounding box center [275, 177] width 266 height 21
click at [244, 173] on span at bounding box center [236, 174] width 20 height 8
click at [231, 178] on input "checkbox" at bounding box center [231, 178] width 1 height 1
checkbox input "true"
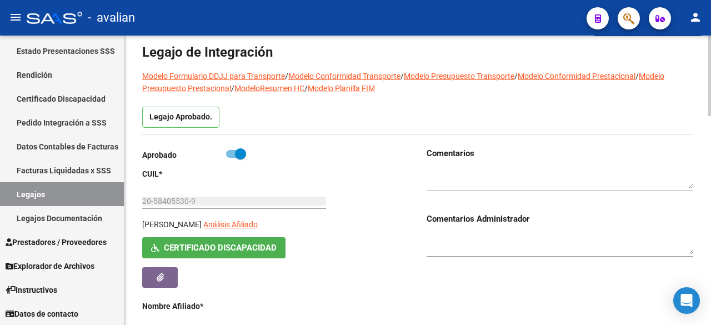
scroll to position [0, 0]
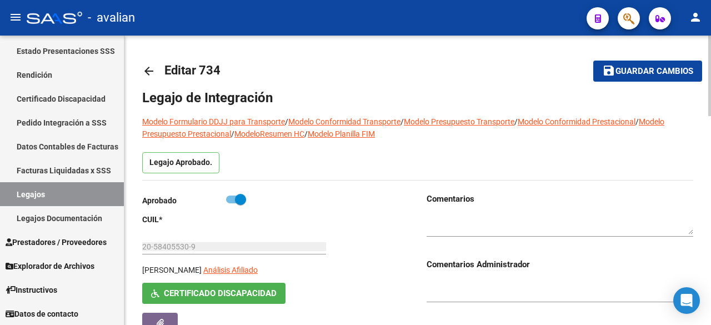
click at [608, 72] on mat-icon "save" at bounding box center [608, 70] width 13 height 13
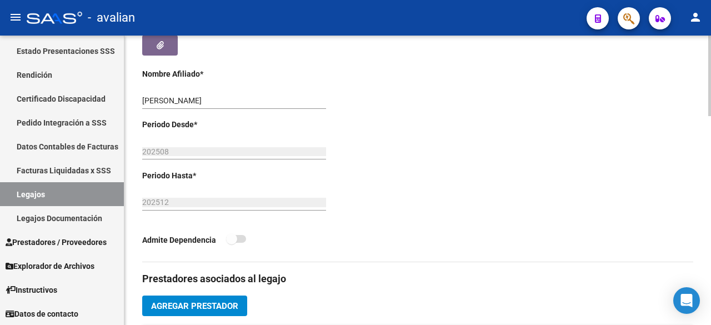
scroll to position [444, 0]
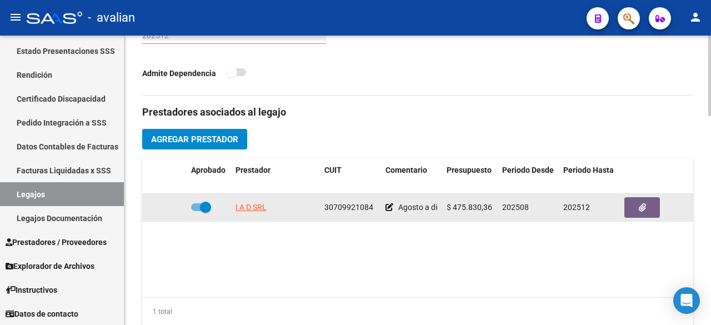
drag, startPoint x: 324, startPoint y: 205, endPoint x: 377, endPoint y: 210, distance: 53.6
click at [377, 210] on datatable-body-cell "30709921084" at bounding box center [350, 207] width 61 height 27
copy span "30709921084"
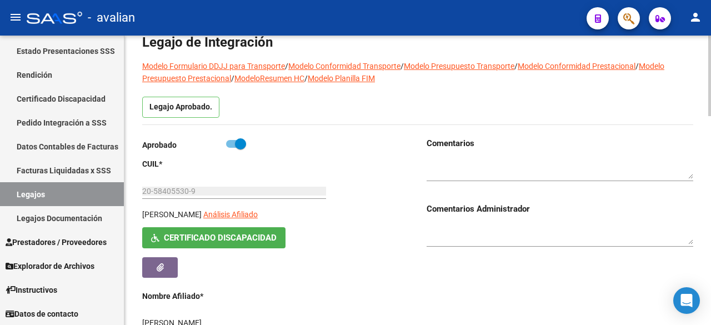
scroll to position [111, 0]
